Goal: Find specific fact: Find contact information

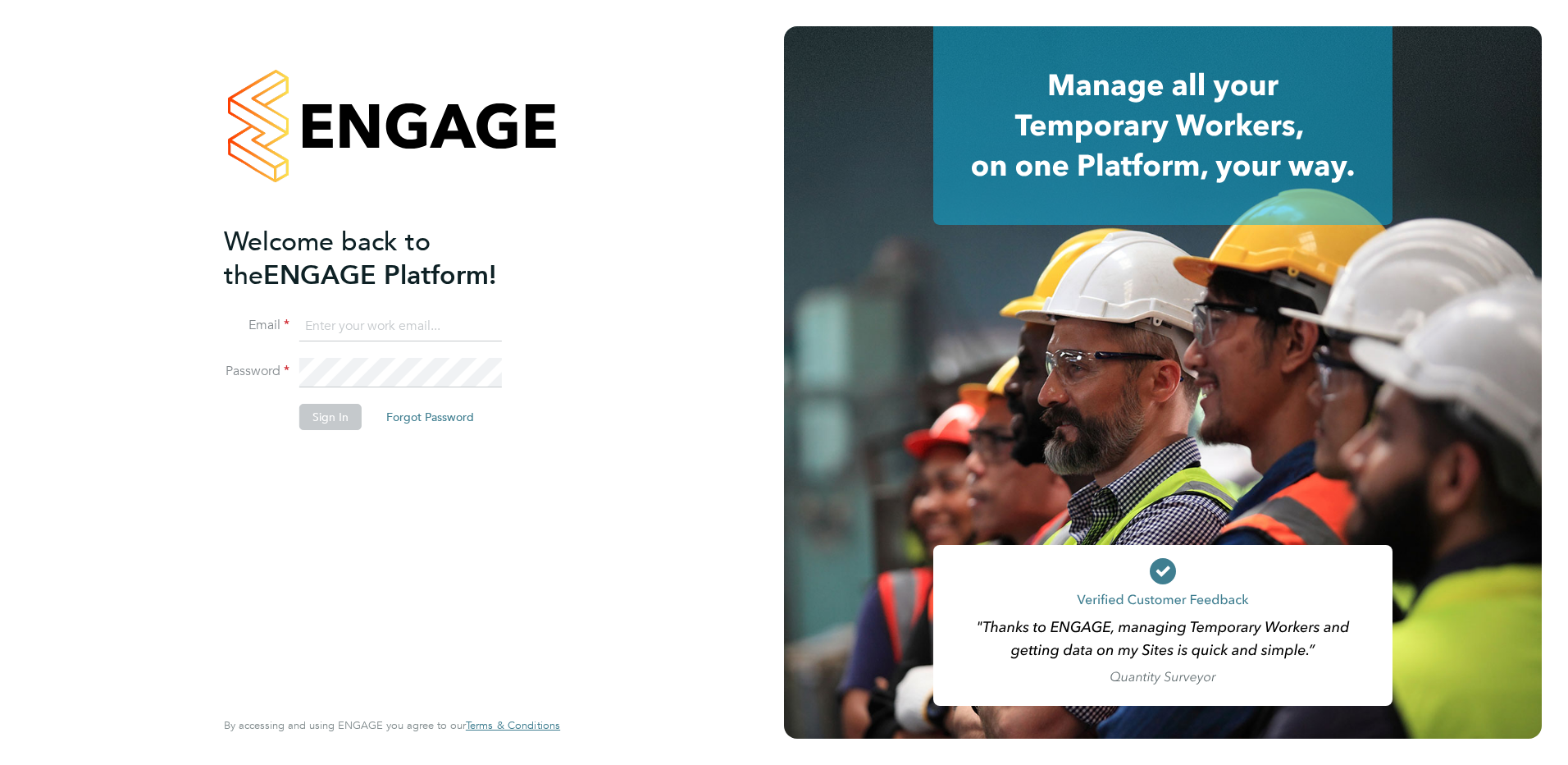
type input "renata.barbosa@ganymedesolutions.co.uk"
click at [319, 414] on button "Sign In" at bounding box center [330, 417] width 63 height 27
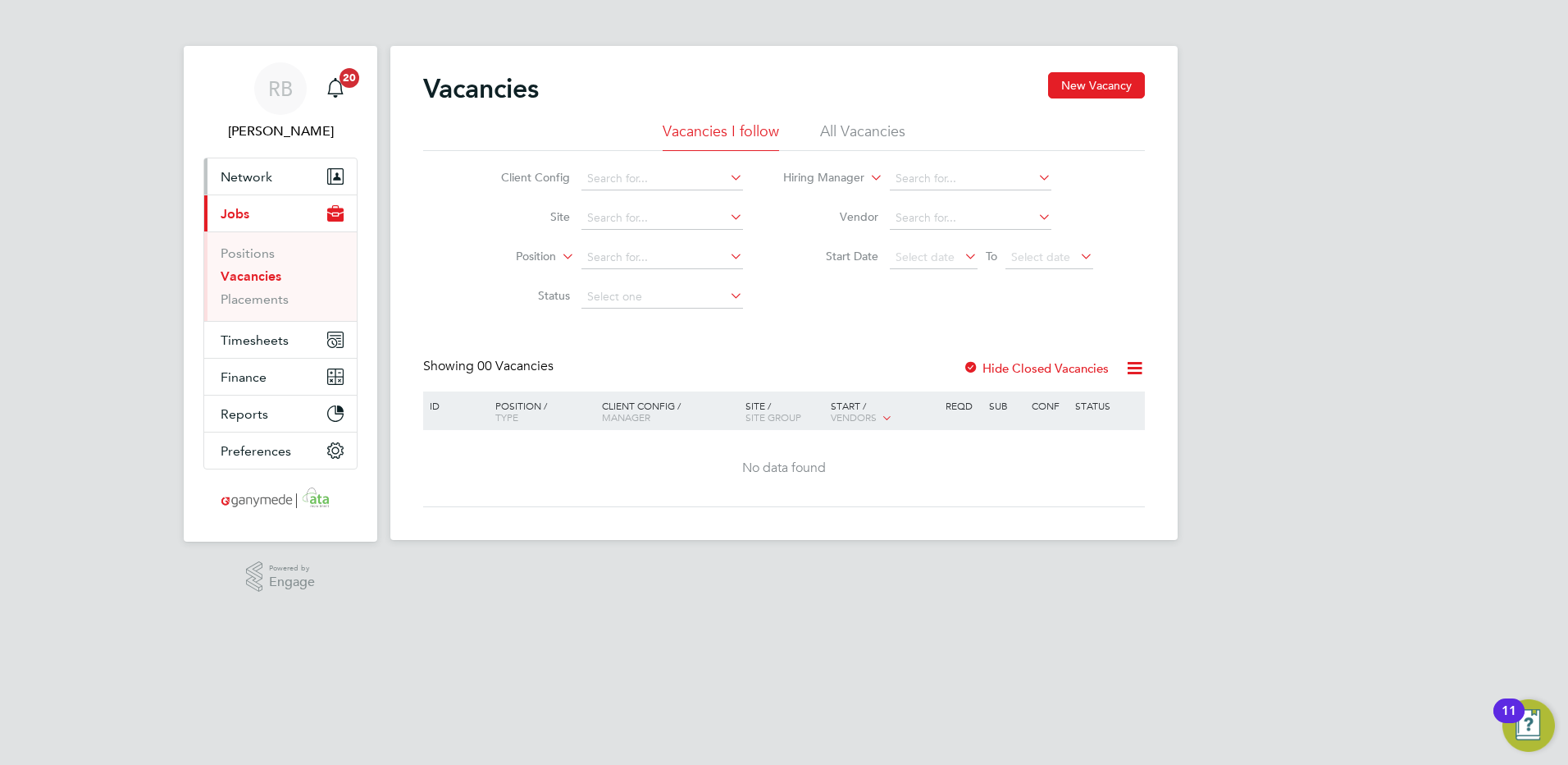
click at [265, 176] on span "Network" at bounding box center [246, 177] width 52 height 16
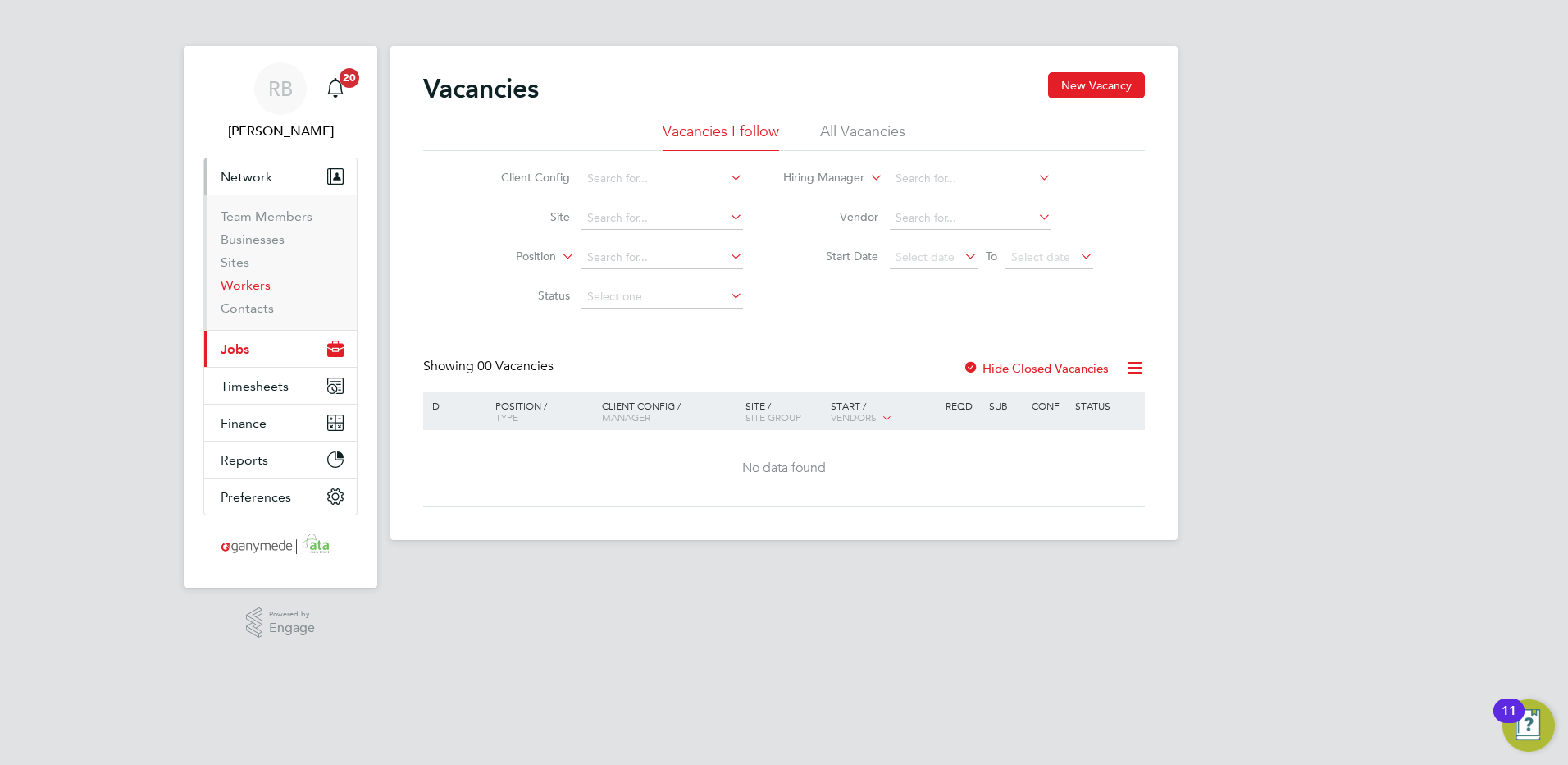
click at [245, 281] on link "Workers" at bounding box center [245, 285] width 50 height 16
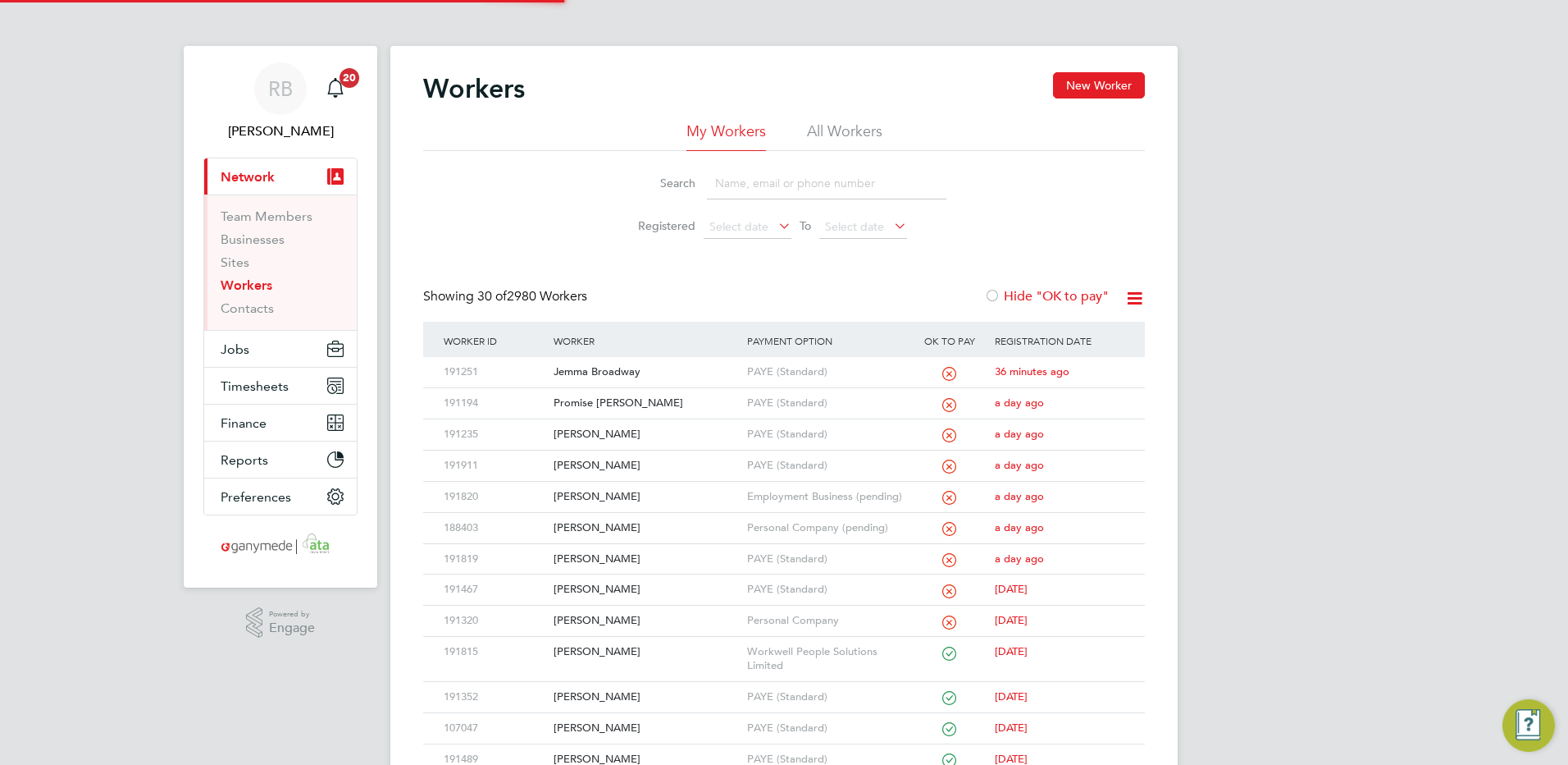
click at [715, 184] on input at bounding box center [826, 183] width 239 height 32
type input "d"
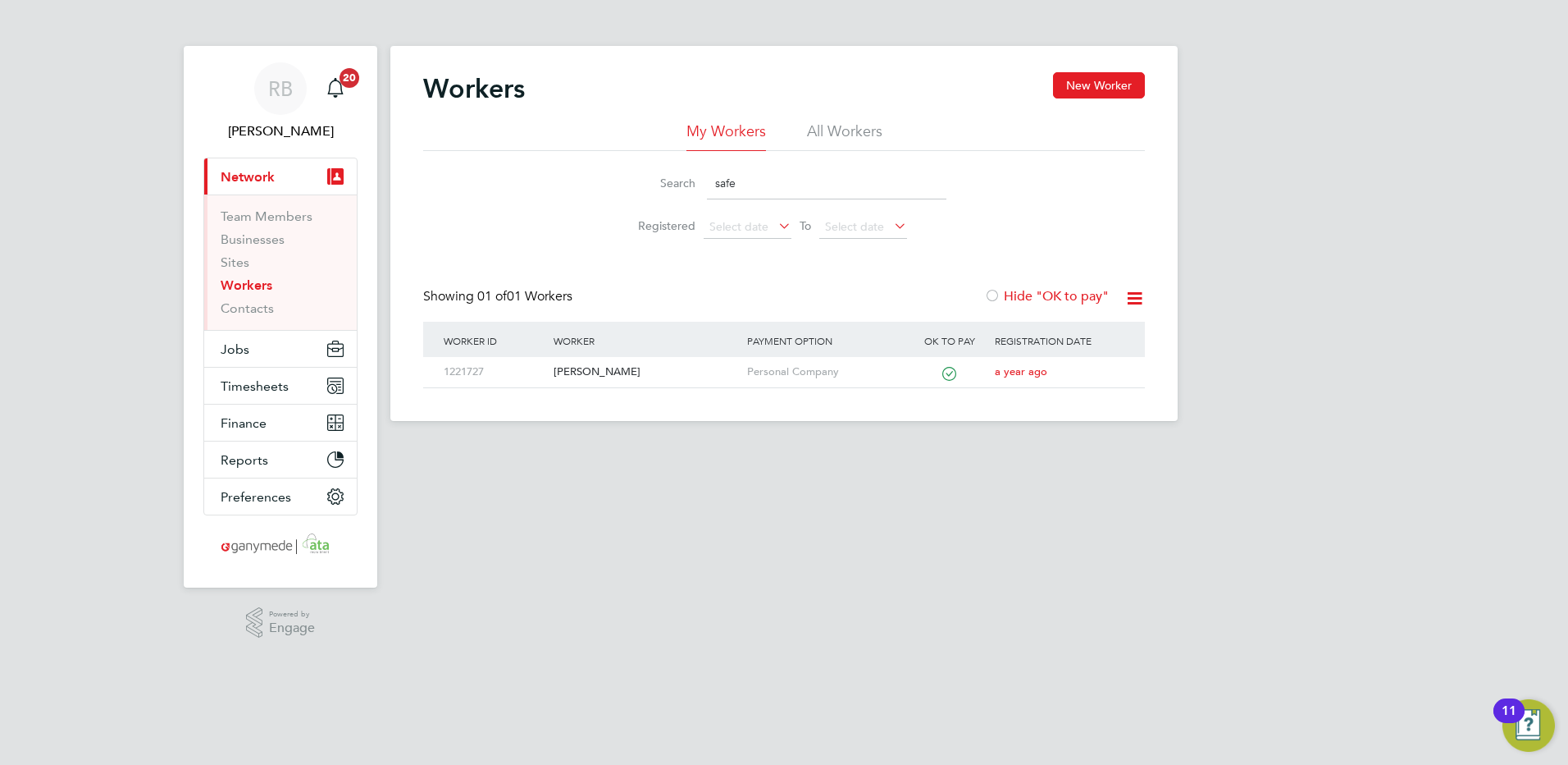
click at [834, 123] on li "All Workers" at bounding box center [844, 135] width 75 height 29
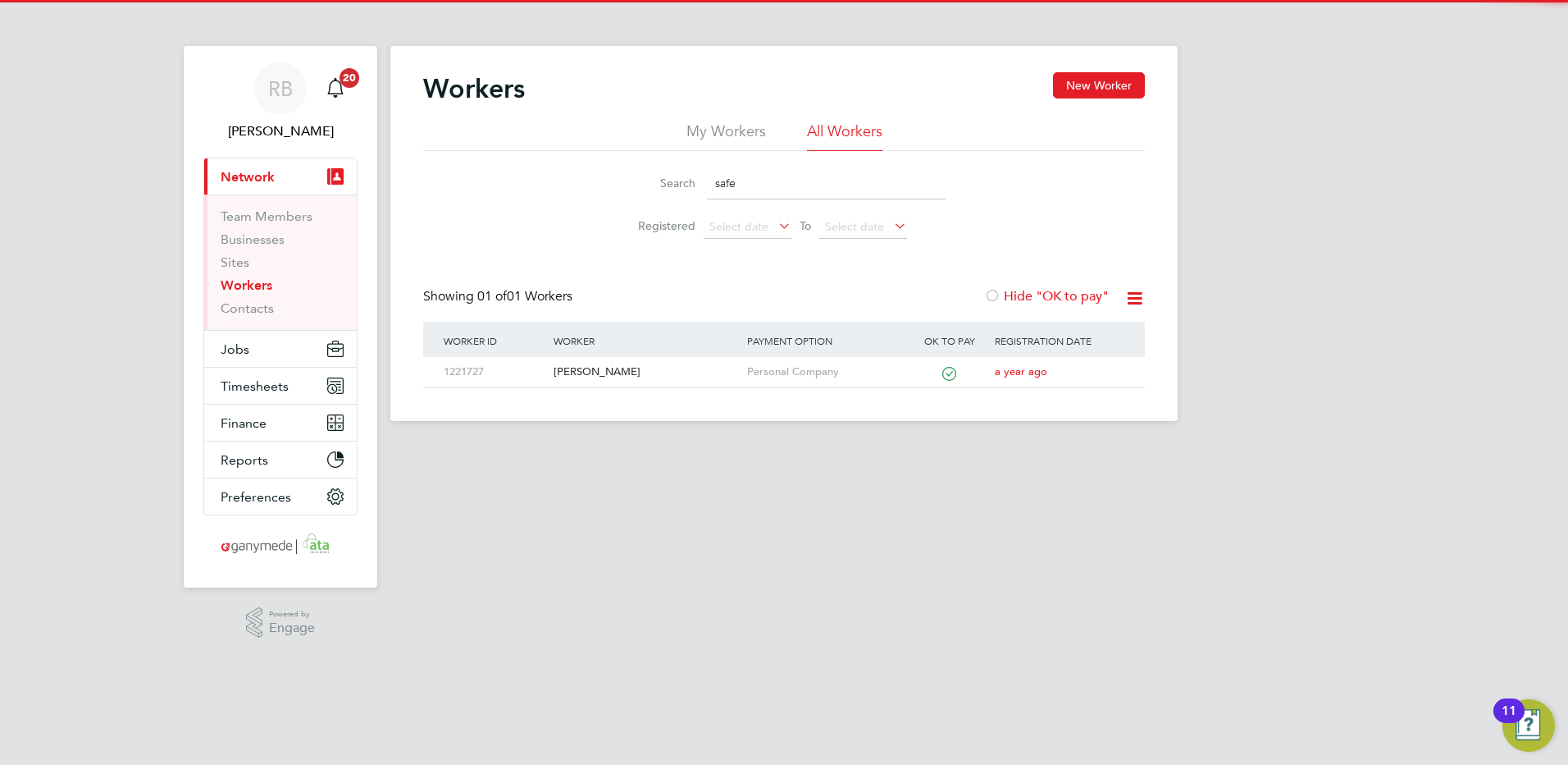
click at [778, 188] on input "safe" at bounding box center [826, 183] width 239 height 32
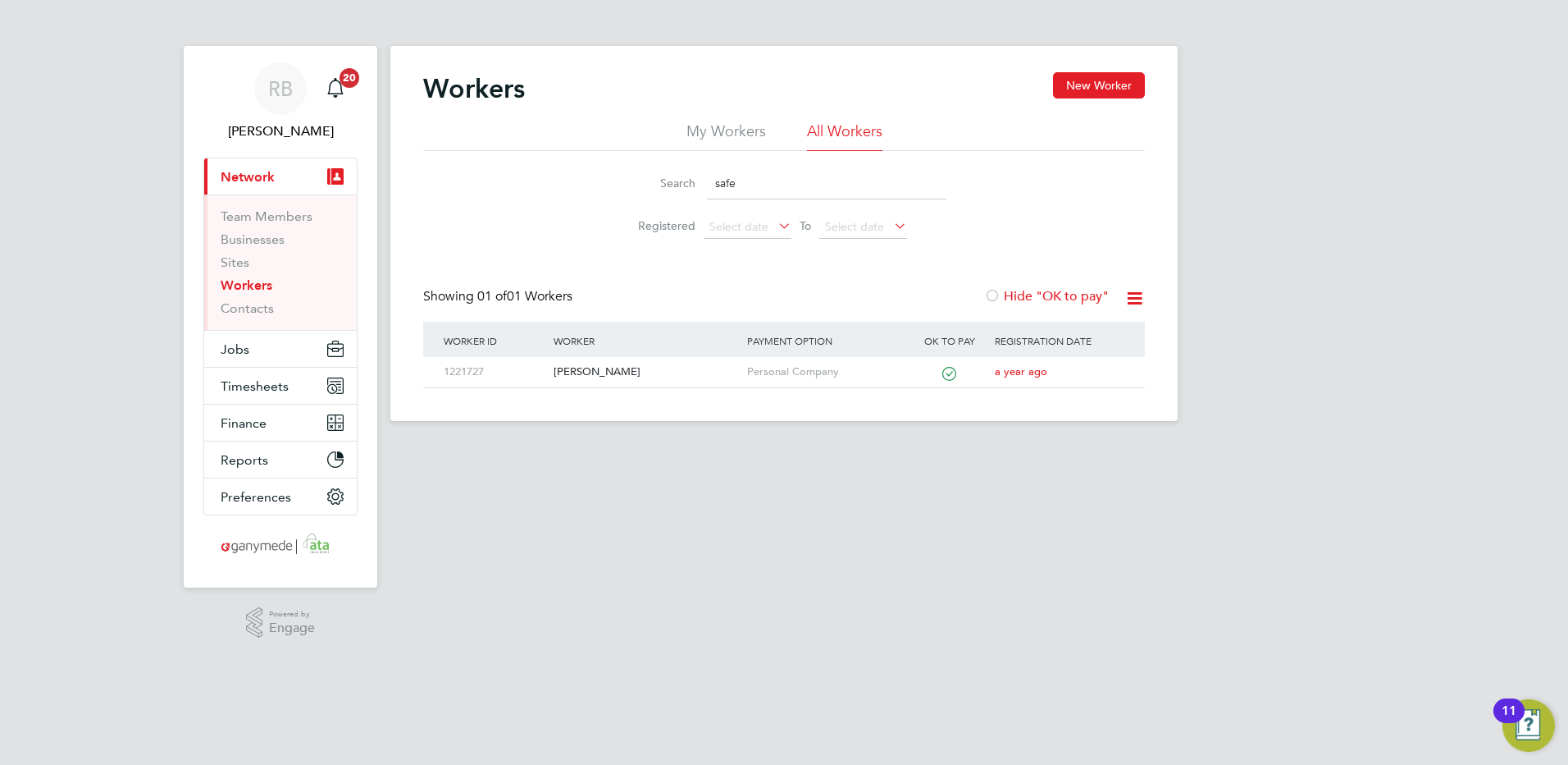
click at [772, 186] on input "safe" at bounding box center [826, 183] width 239 height 32
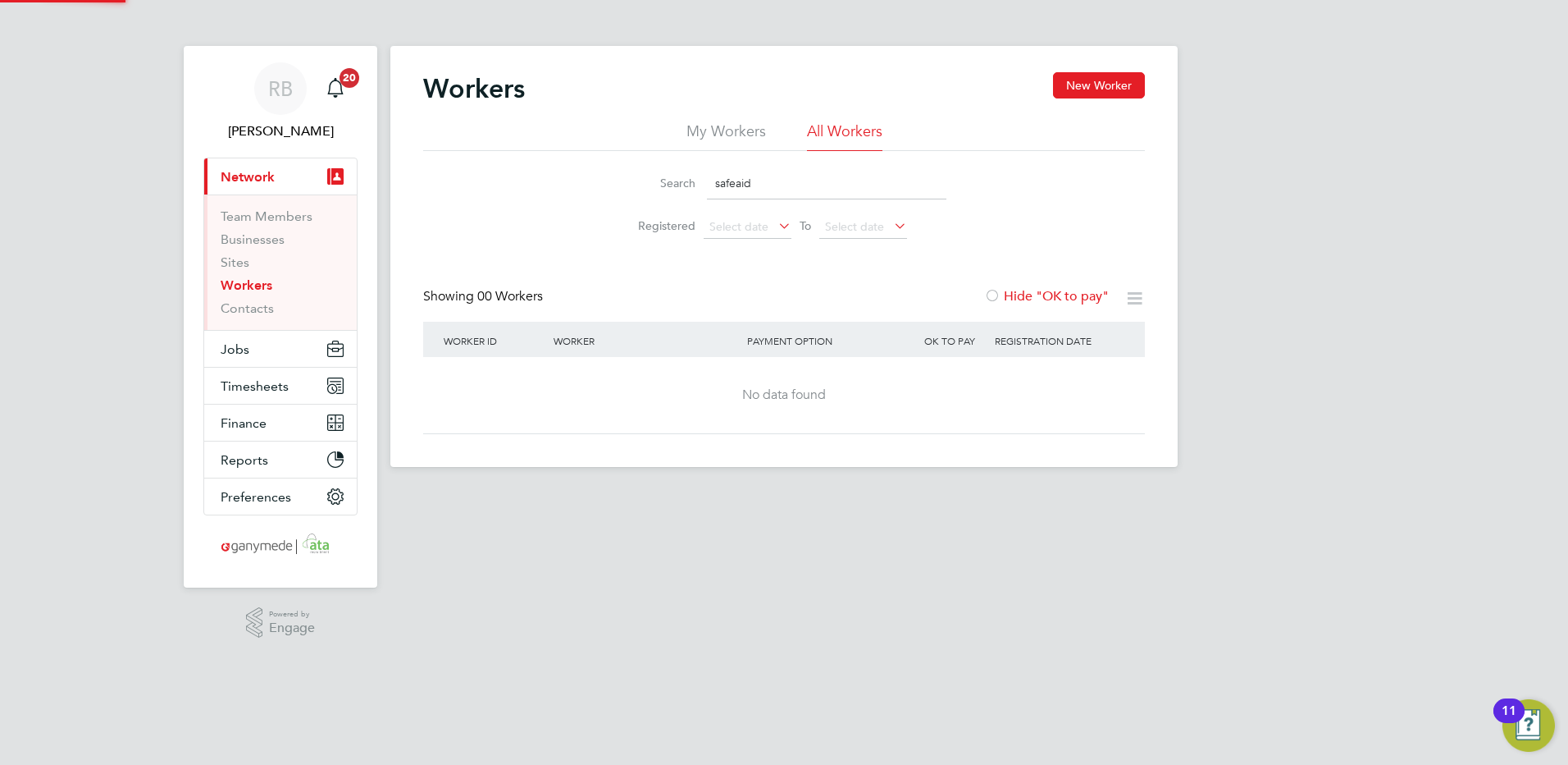
type input "safeaid"
click at [248, 350] on span "Jobs" at bounding box center [235, 349] width 29 height 16
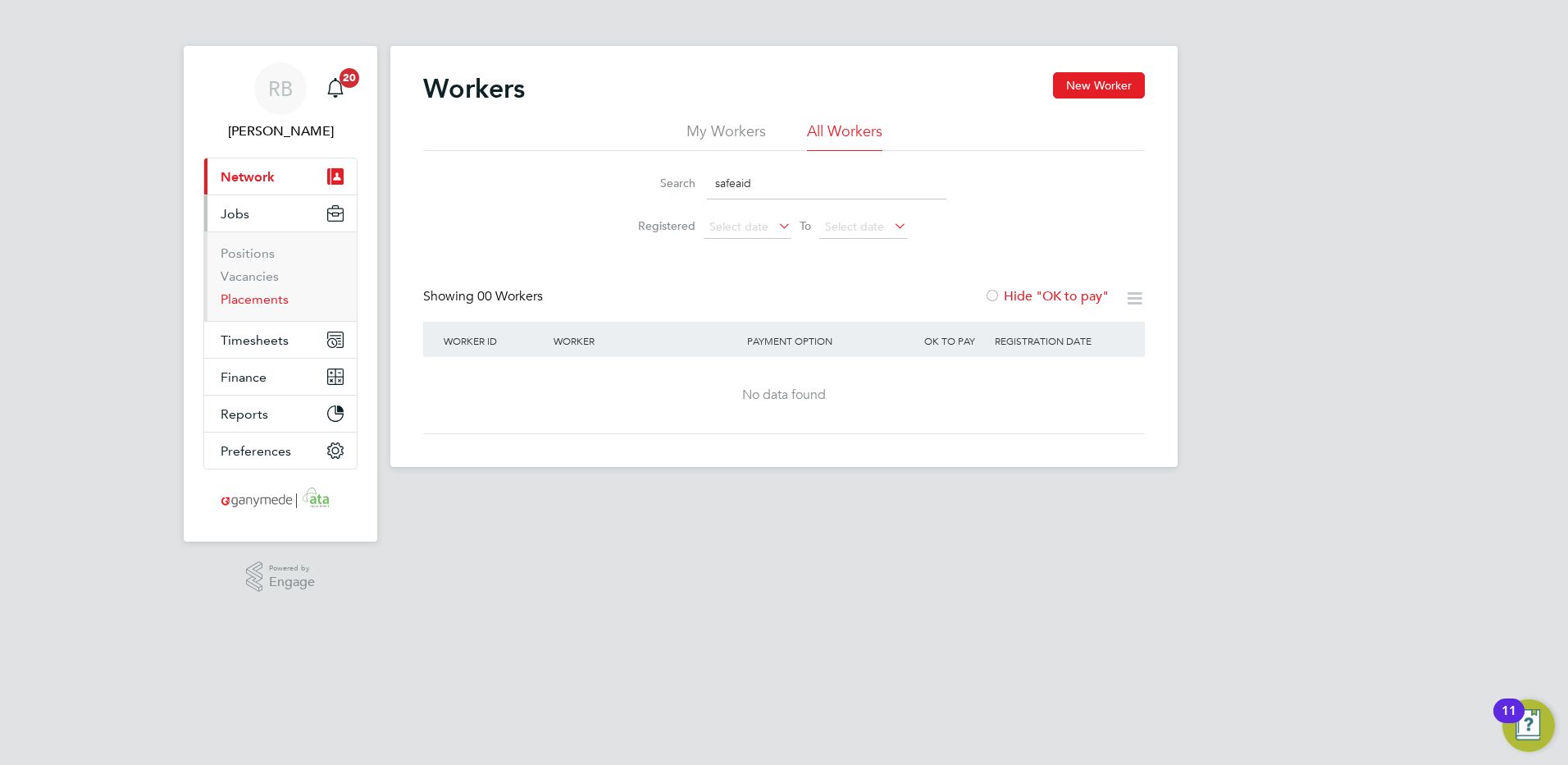
click at [268, 298] on link "Placements" at bounding box center [254, 299] width 68 height 16
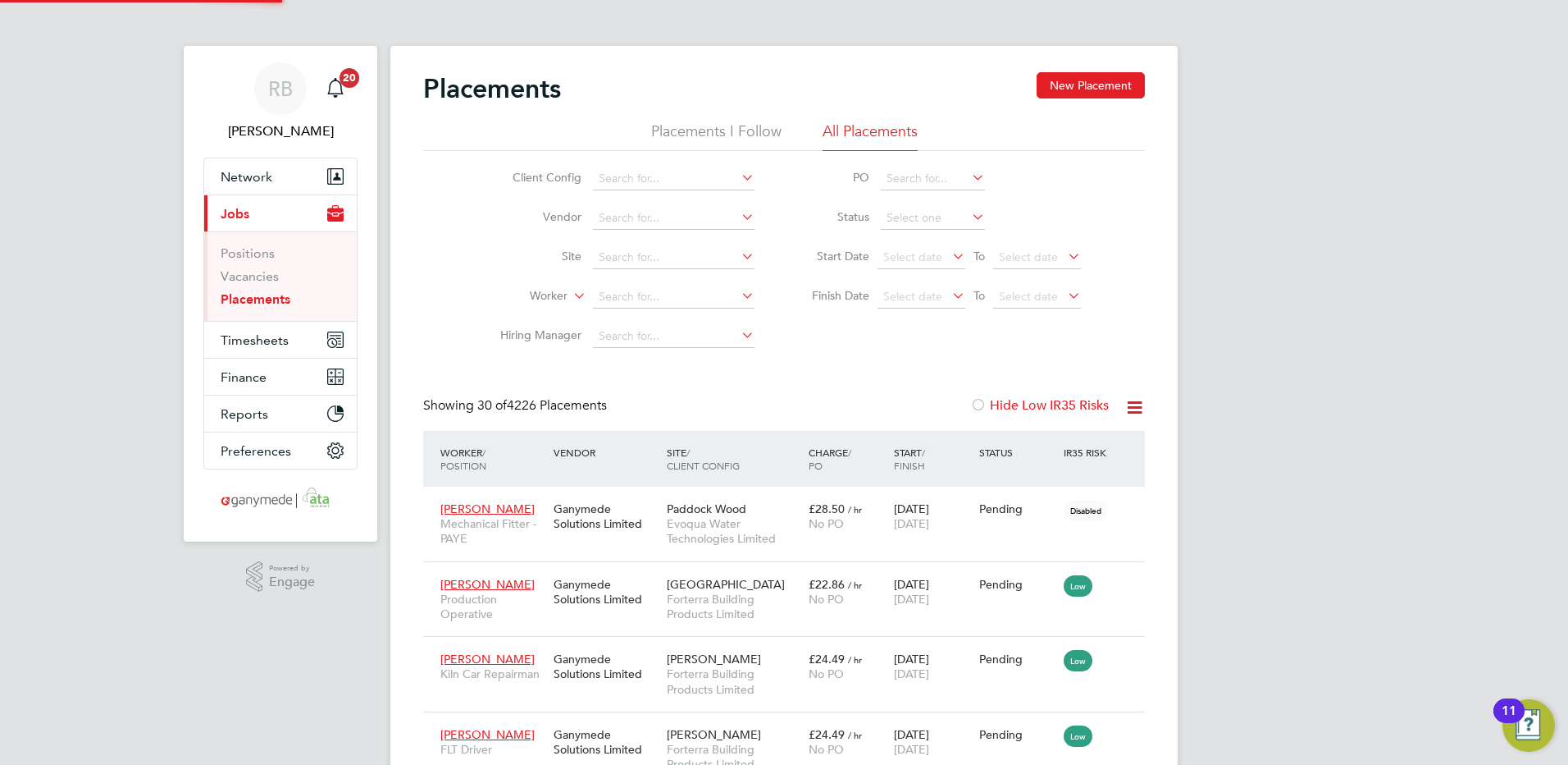
click at [647, 175] on input at bounding box center [674, 178] width 162 height 23
type input "dcc"
click at [621, 188] on input at bounding box center [674, 178] width 162 height 23
click at [671, 205] on li "Test Client 2" at bounding box center [674, 201] width 163 height 22
type input "Test Client 2"
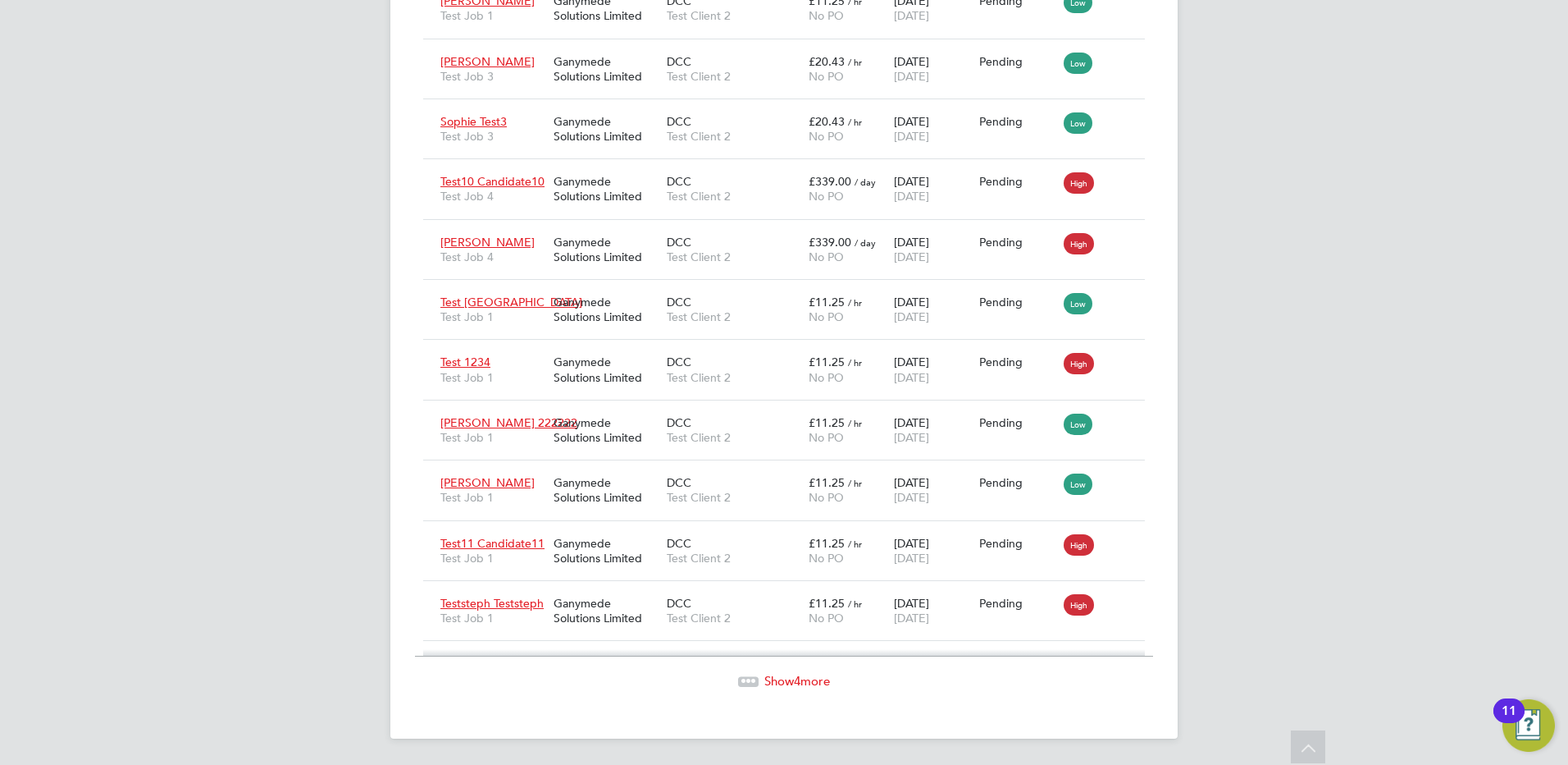
click at [772, 683] on span "Show 4 more" at bounding box center [797, 681] width 65 height 16
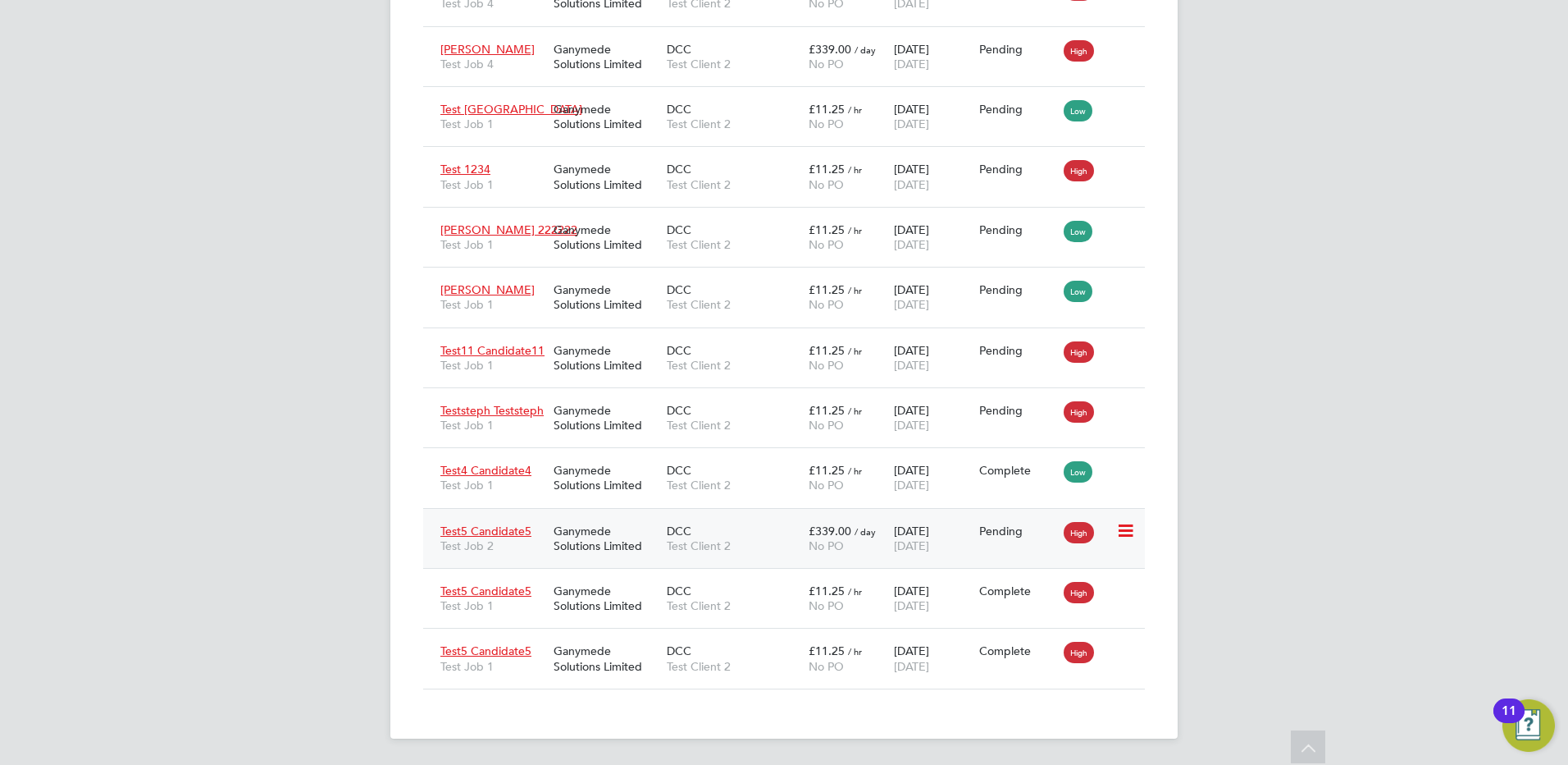
click at [487, 530] on span "Test5 Candidate5" at bounding box center [486, 531] width 91 height 15
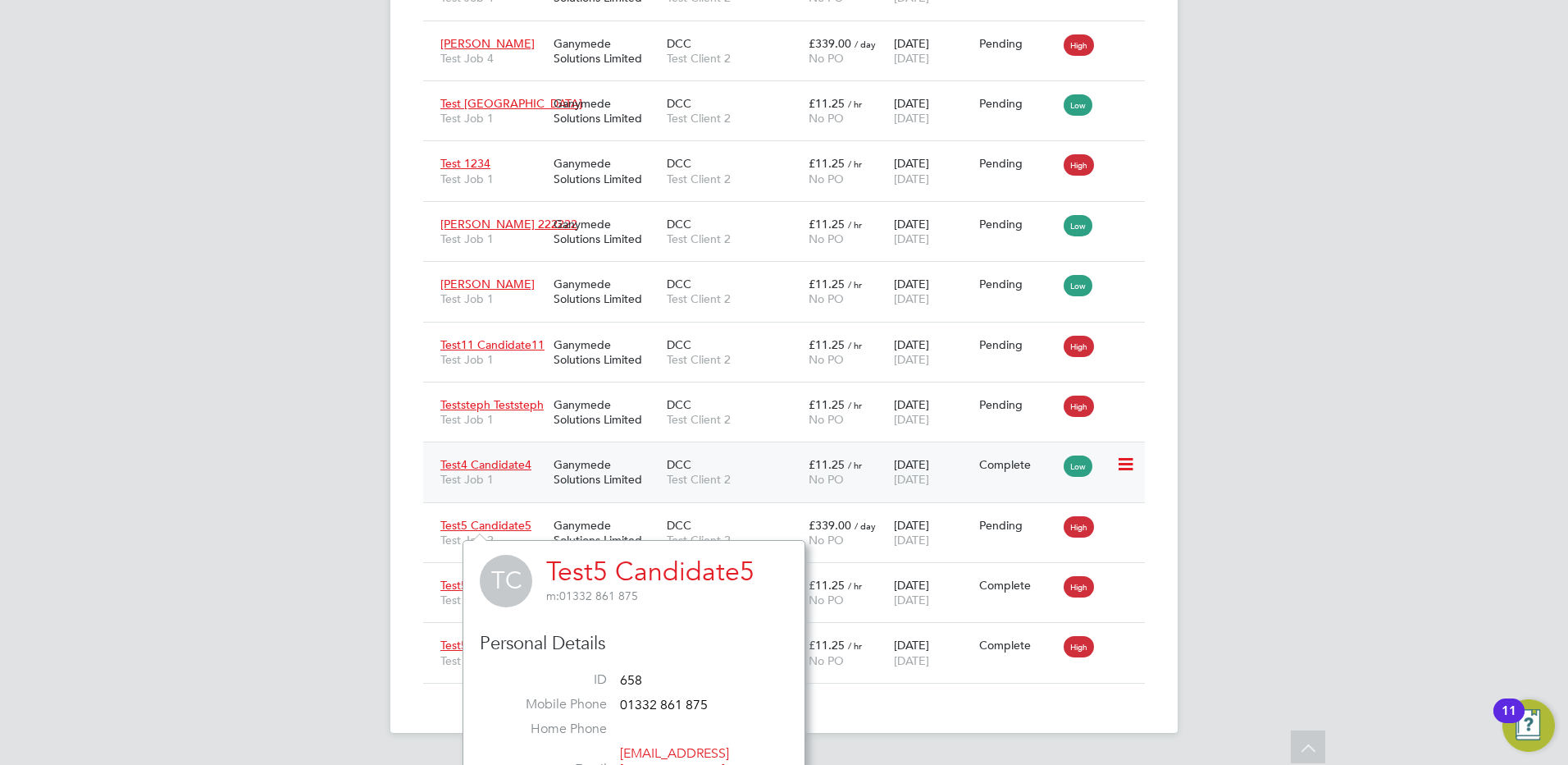
scroll to position [1844, 0]
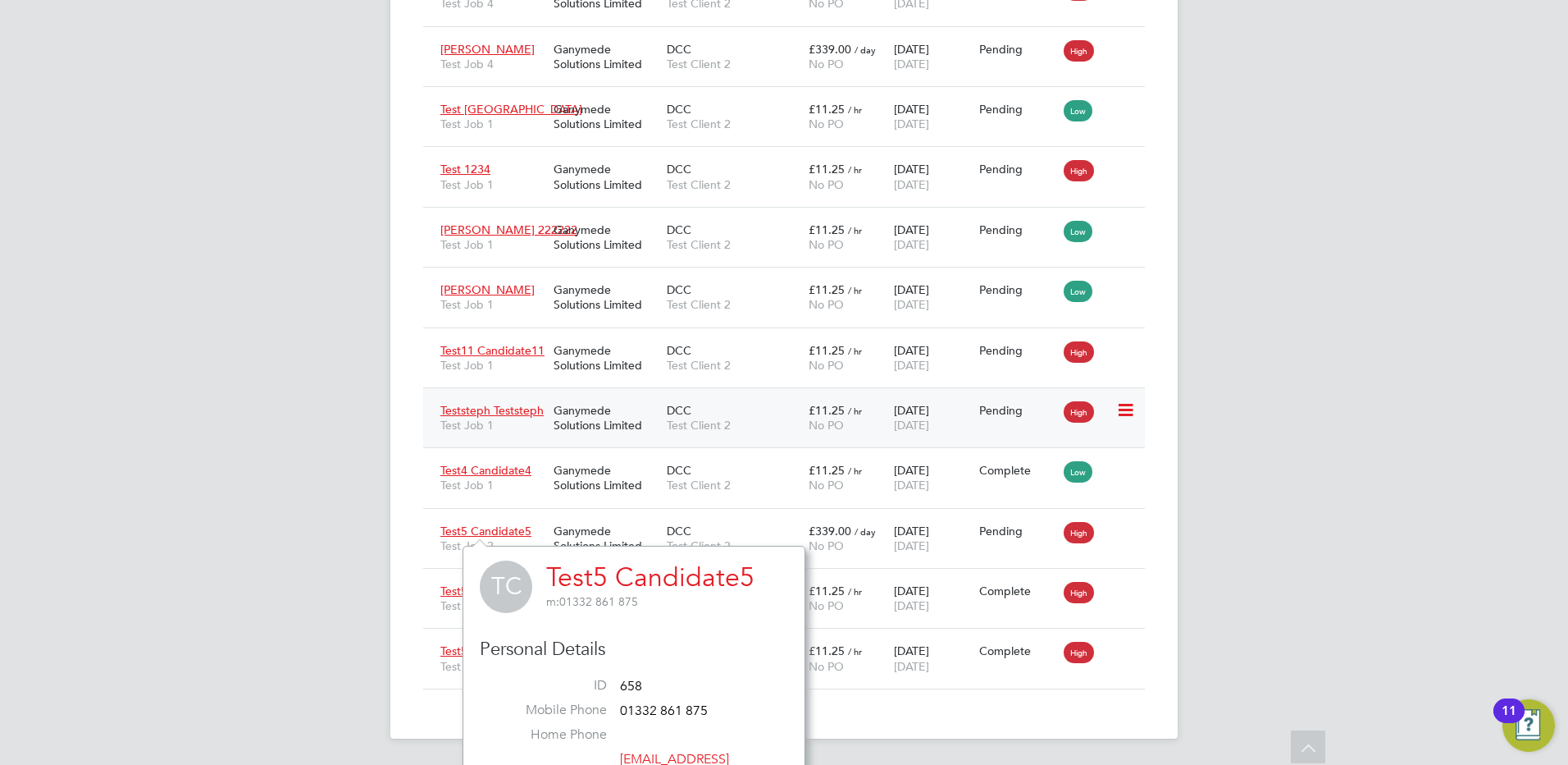
click at [475, 409] on span "Teststeph Teststeph" at bounding box center [492, 410] width 103 height 15
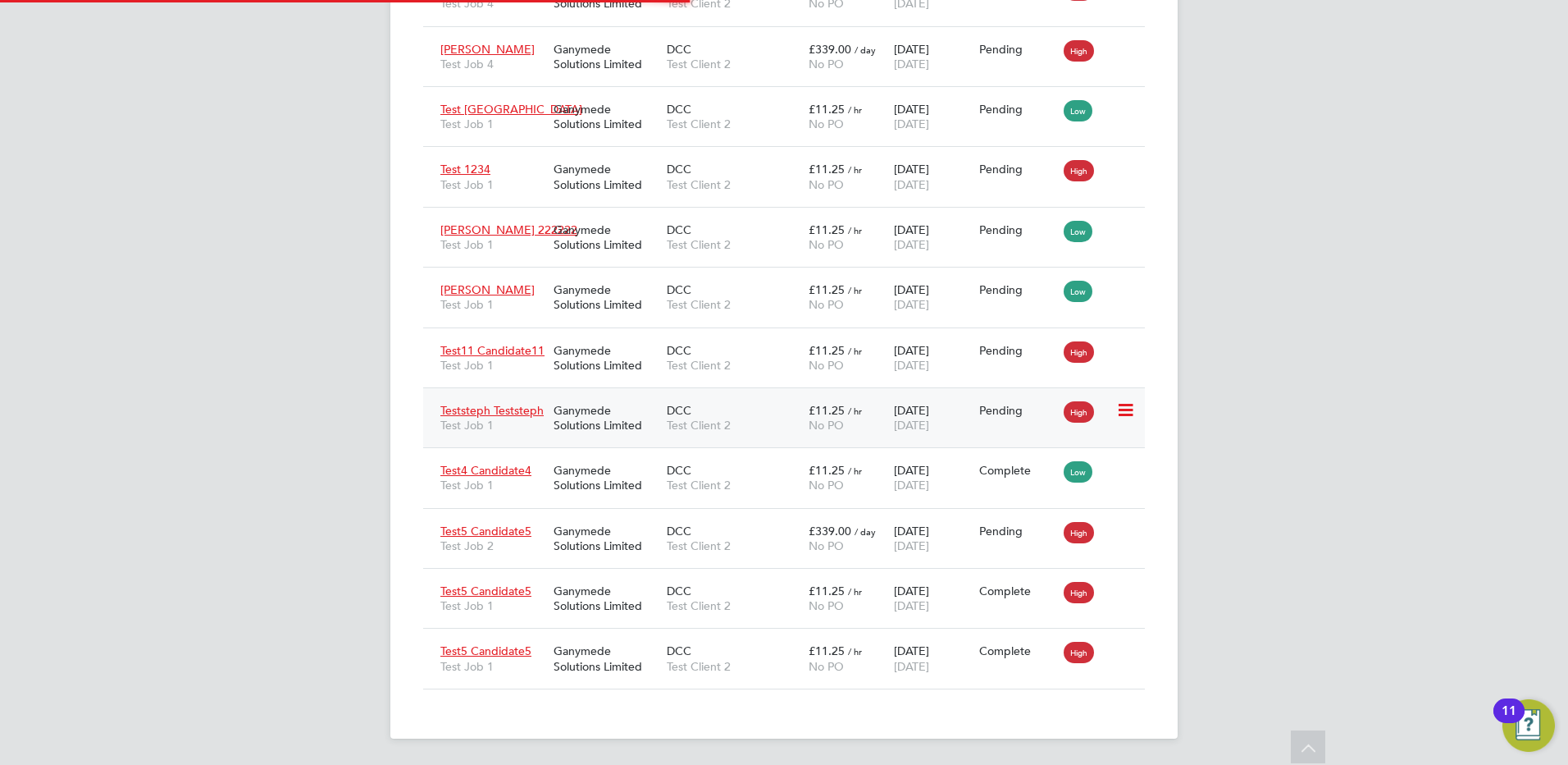
scroll to position [385, 343]
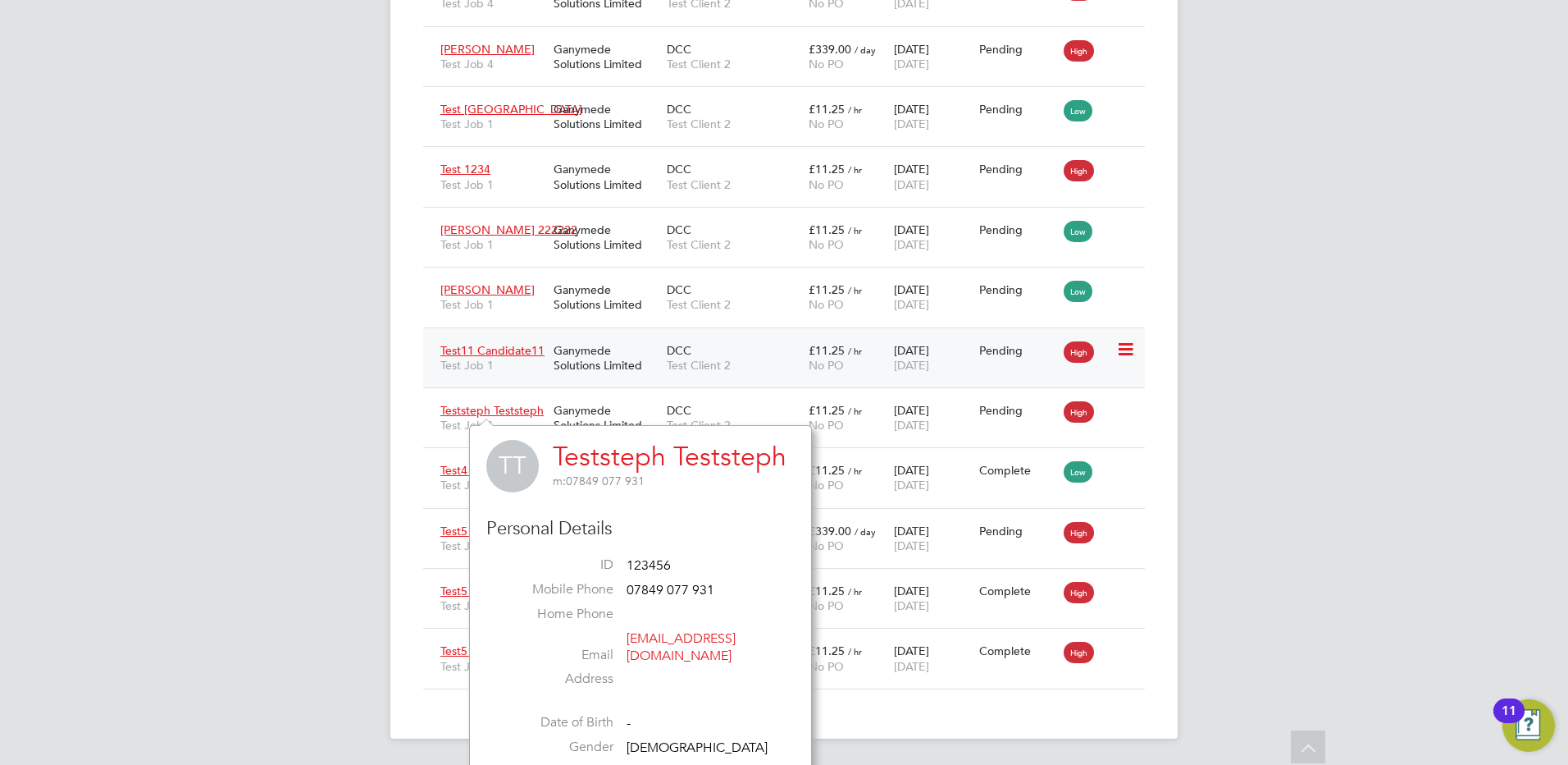
click at [491, 348] on span "Test11 Candidate11" at bounding box center [493, 350] width 104 height 15
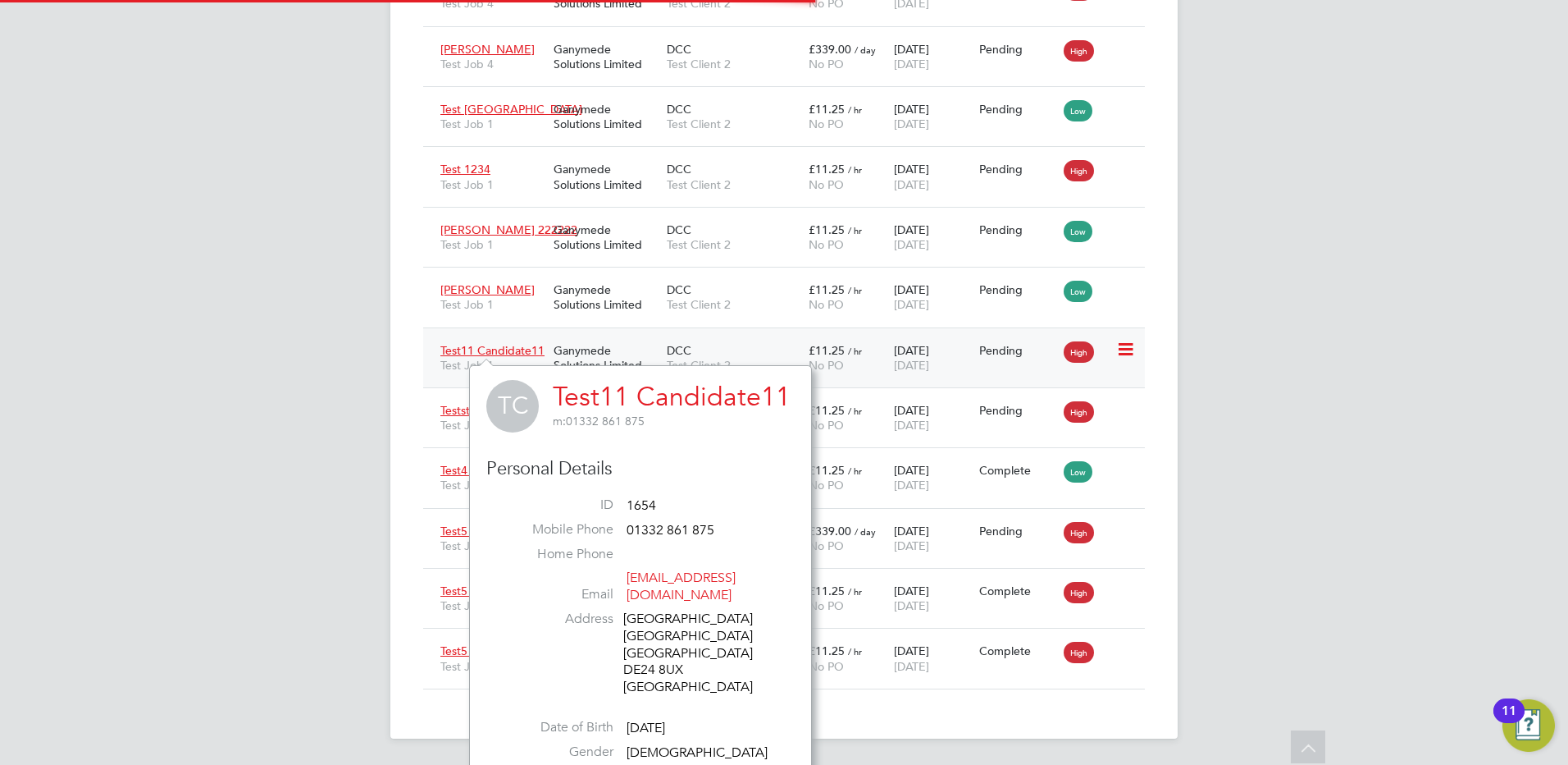
scroll to position [450, 343]
click at [500, 225] on span "[PERSON_NAME] 222222" at bounding box center [509, 230] width 137 height 15
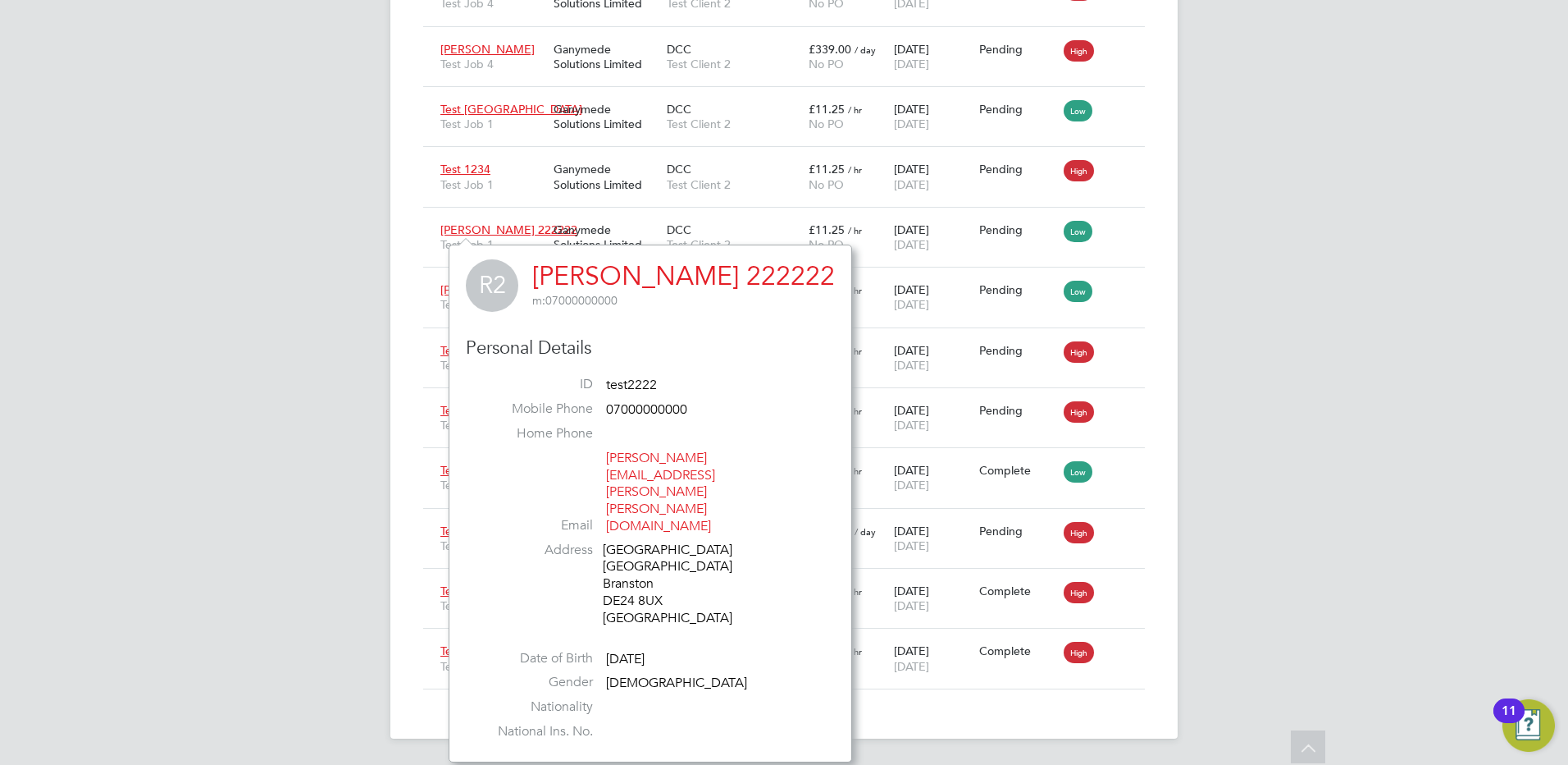
drag, startPoint x: 684, startPoint y: 277, endPoint x: 557, endPoint y: 271, distance: 127.1
click at [557, 271] on div "R2 Rob 222222 m: 07000000000" at bounding box center [651, 285] width 369 height 52
drag, startPoint x: 557, startPoint y: 271, endPoint x: 660, endPoint y: 288, distance: 104.4
click at [660, 288] on link "[PERSON_NAME] 222222" at bounding box center [683, 276] width 303 height 32
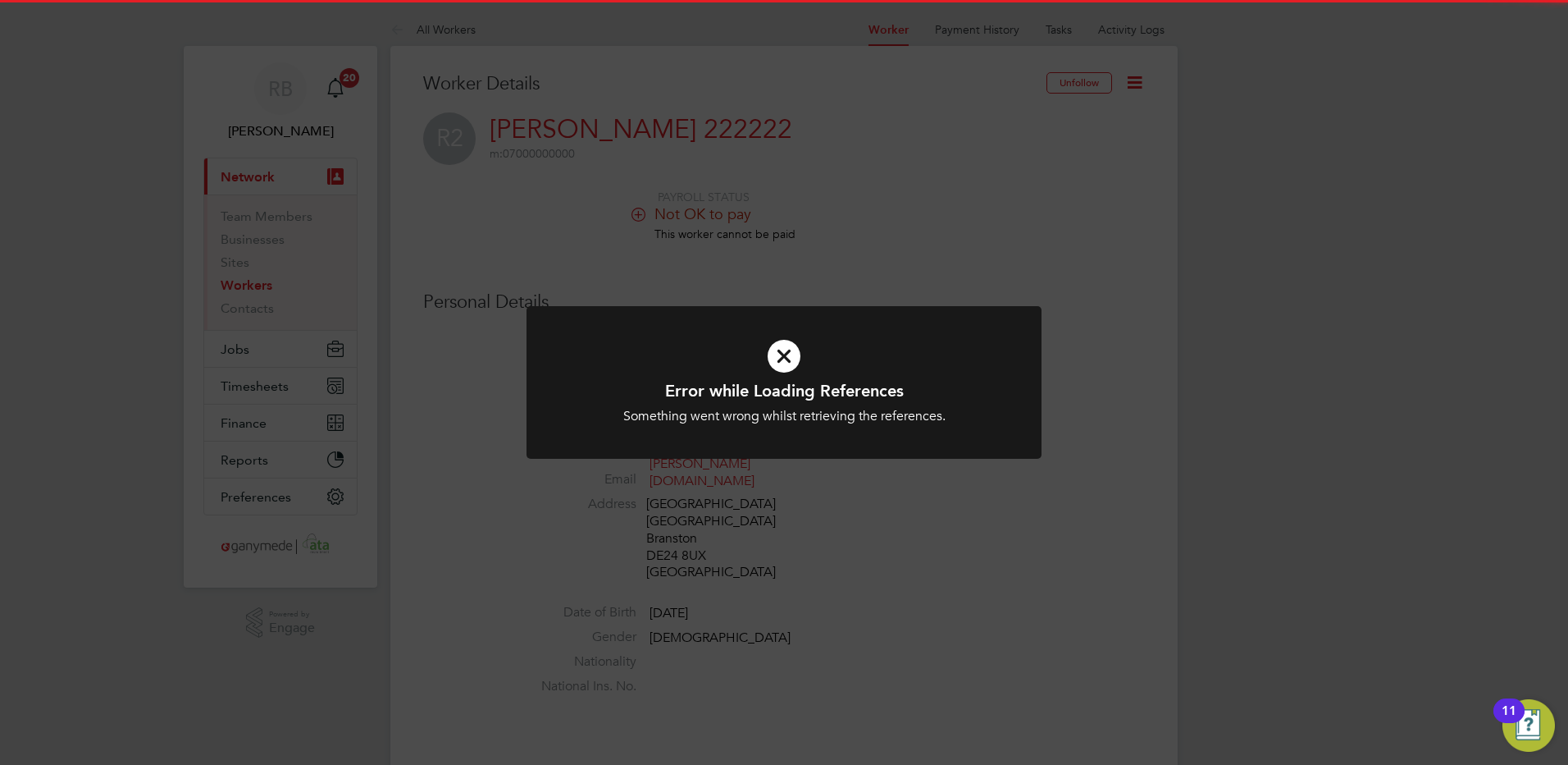
click at [663, 123] on div "Error while Loading References Something went wrong whilst retrieving the refer…" at bounding box center [784, 382] width 1568 height 765
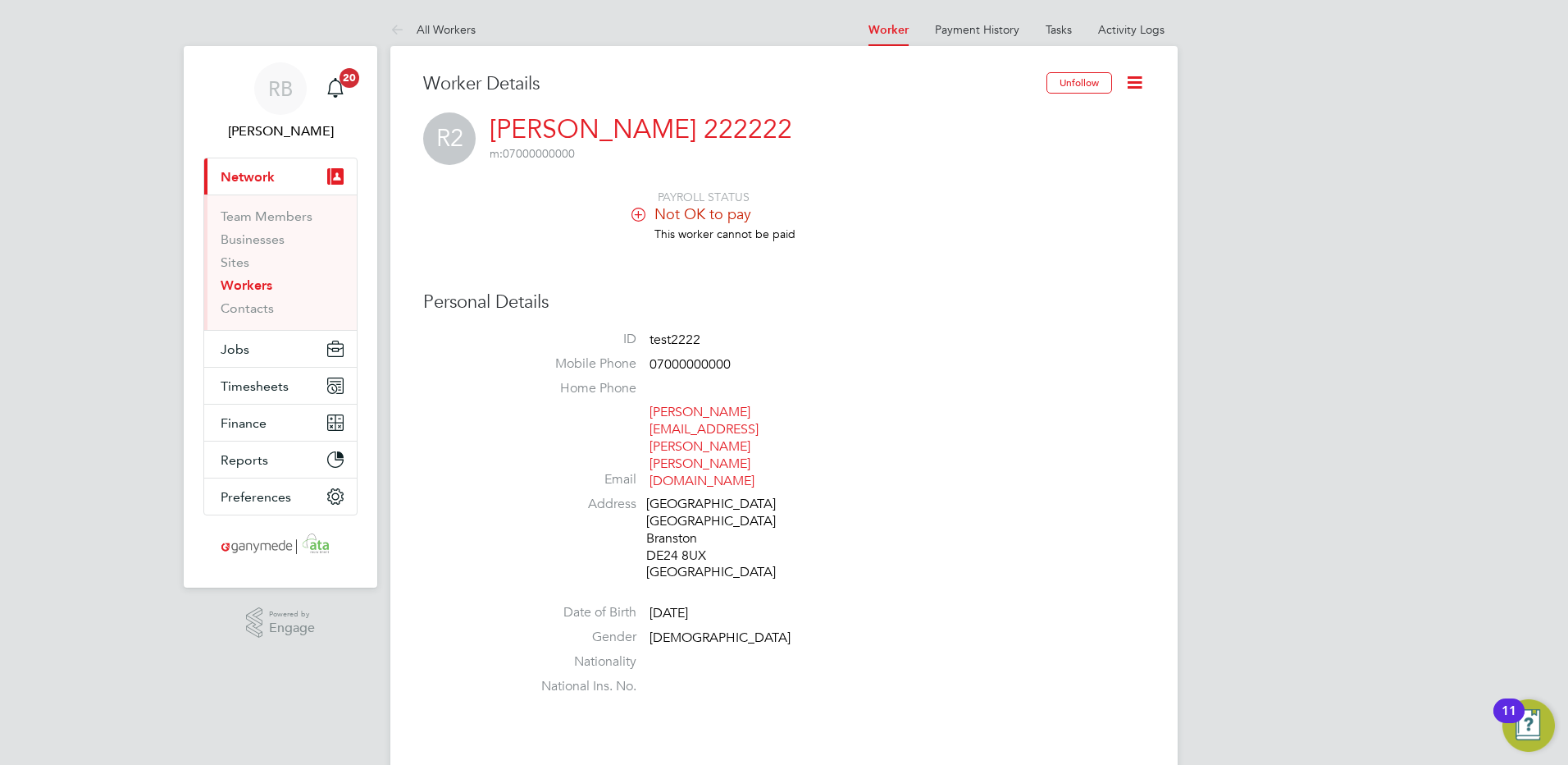
drag, startPoint x: 582, startPoint y: 125, endPoint x: 516, endPoint y: 125, distance: 66.0
click at [516, 125] on div "R2 Rob 222222 m: 07000000000" at bounding box center [783, 138] width 721 height 52
drag, startPoint x: 516, startPoint y: 125, endPoint x: 661, endPoint y: 112, distance: 145.6
click at [661, 112] on div "R2 Rob 222222 m: 07000000000" at bounding box center [783, 138] width 721 height 52
drag, startPoint x: 487, startPoint y: 121, endPoint x: 626, endPoint y: 129, distance: 139.2
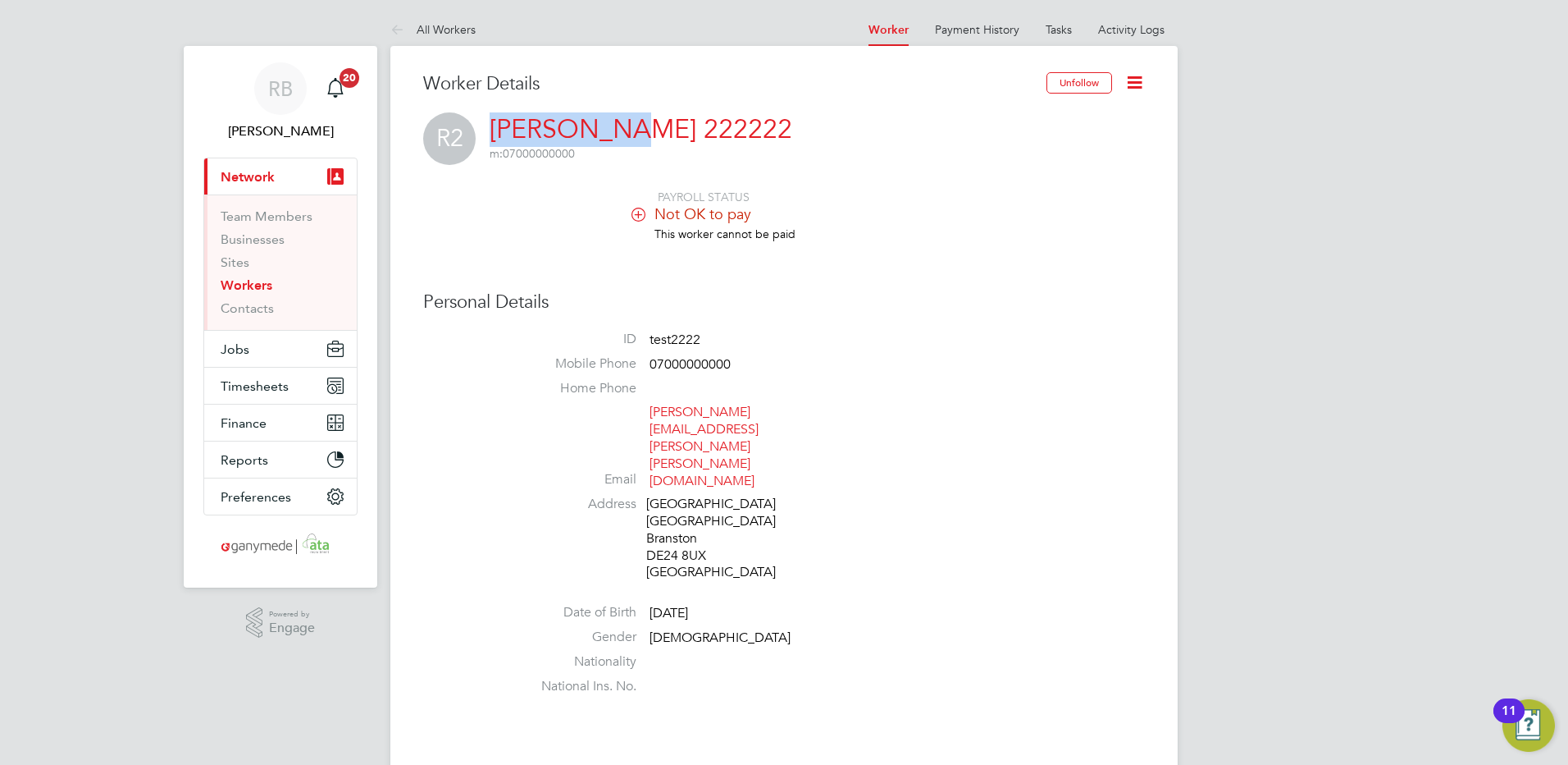
click at [626, 129] on div "R2 Rob 222222 m: 07000000000" at bounding box center [783, 138] width 721 height 52
copy link "[PERSON_NAME] 222222"
click at [657, 128] on div "R2 Rob 222222 m: 07000000000" at bounding box center [783, 138] width 721 height 52
drag, startPoint x: 631, startPoint y: 126, endPoint x: 528, endPoint y: 112, distance: 103.9
click at [528, 112] on div "R2 Rob 222222 m: 07000000000" at bounding box center [783, 138] width 721 height 52
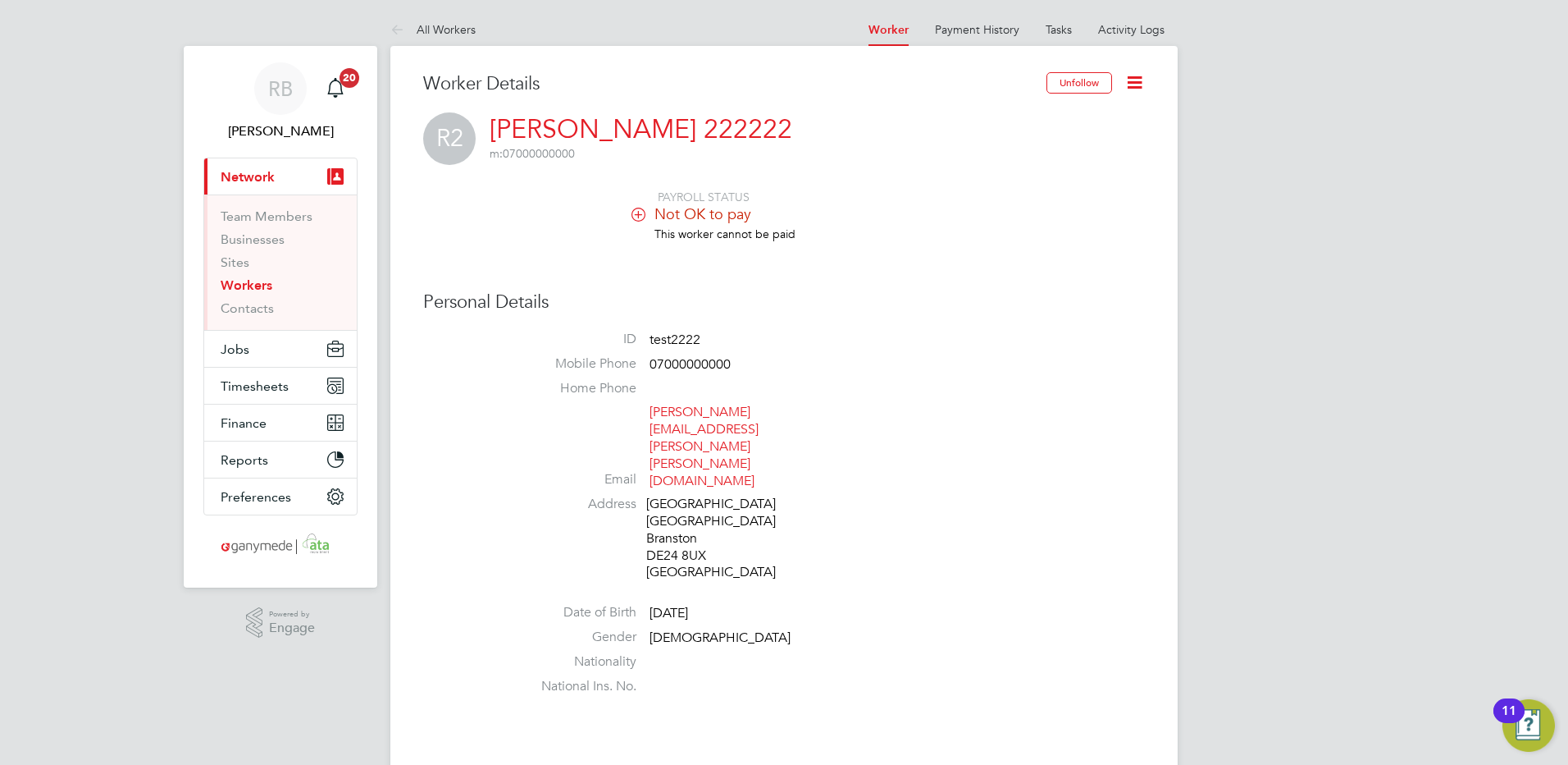
drag, startPoint x: 528, startPoint y: 112, endPoint x: 608, endPoint y: 111, distance: 80.0
click at [556, 110] on div "Worker Details" at bounding box center [735, 93] width 623 height 41
drag, startPoint x: 652, startPoint y: 116, endPoint x: 492, endPoint y: 119, distance: 160.0
click at [492, 119] on div "R2 Rob 222222 m: 07000000000" at bounding box center [783, 138] width 721 height 52
copy h2 "[PERSON_NAME] 222222 m: 07000000000"
